Goal: Task Accomplishment & Management: Manage account settings

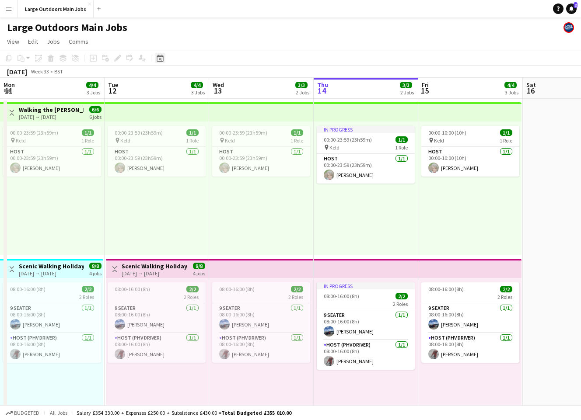
scroll to position [0, 209]
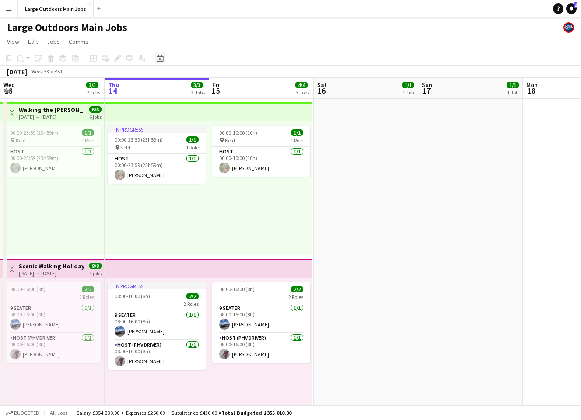
click at [162, 59] on icon "Date picker" at bounding box center [160, 58] width 7 height 7
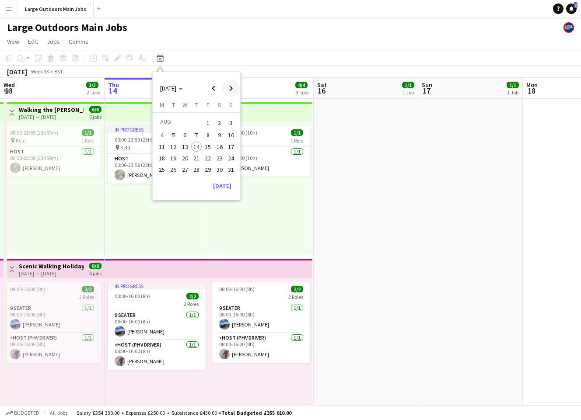
click at [231, 86] on span "Next month" at bounding box center [230, 88] width 17 height 17
click at [220, 133] on span "4" at bounding box center [219, 133] width 10 height 10
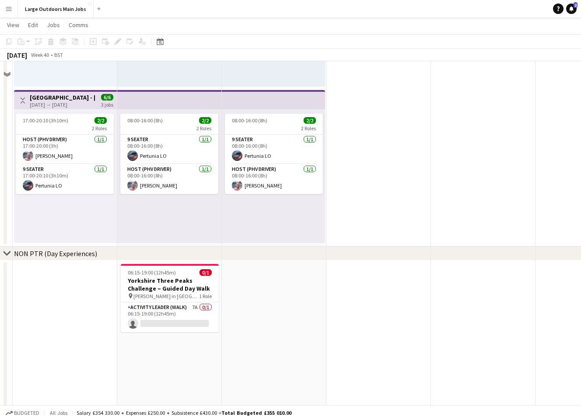
scroll to position [539, 0]
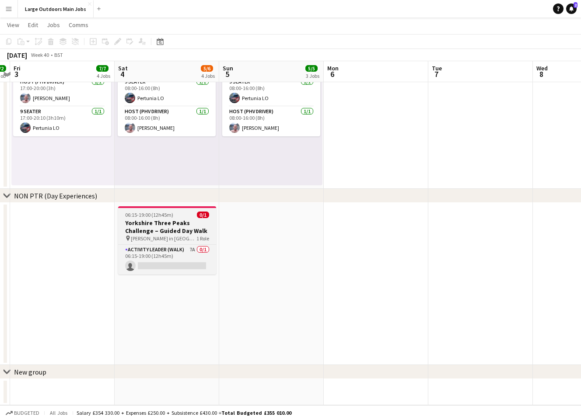
click at [150, 220] on h3 "Yorkshire Three Peaks Challenge – Guided Day Walk" at bounding box center [167, 227] width 98 height 16
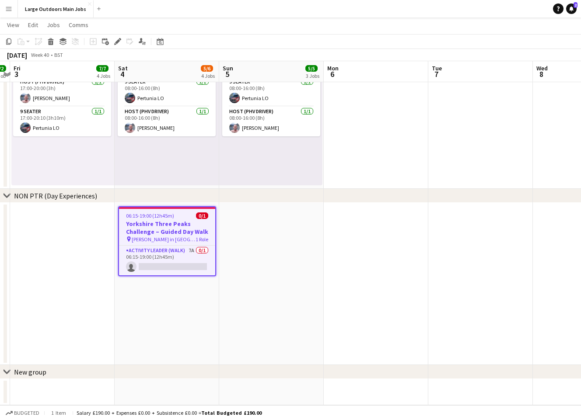
scroll to position [0, 304]
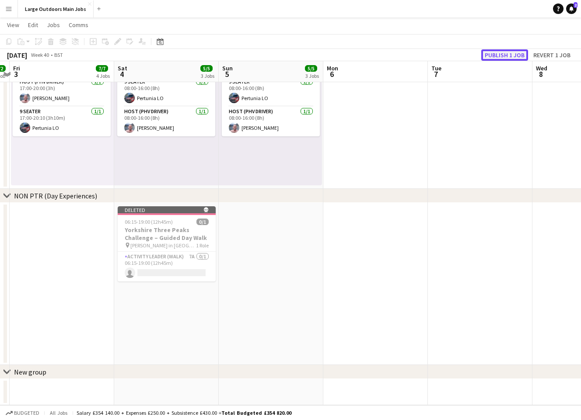
click at [505, 55] on button "Publish 1 job" at bounding box center [504, 54] width 47 height 11
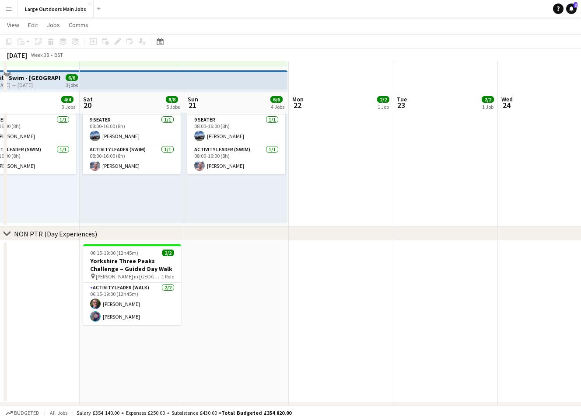
scroll to position [539, 0]
